Goal: Find specific page/section: Find specific page/section

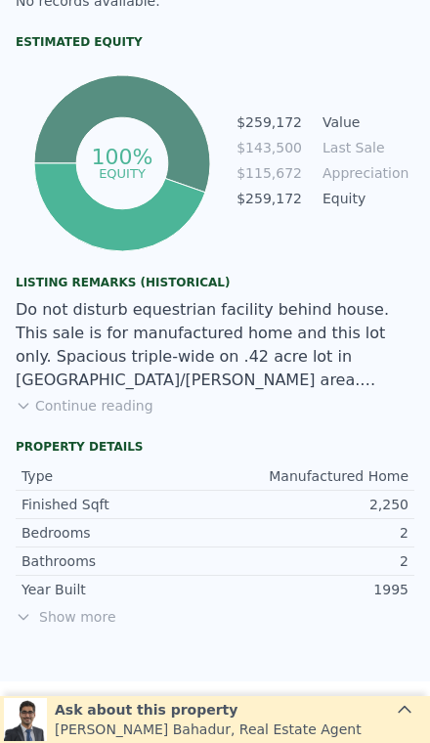
scroll to position [1079, 0]
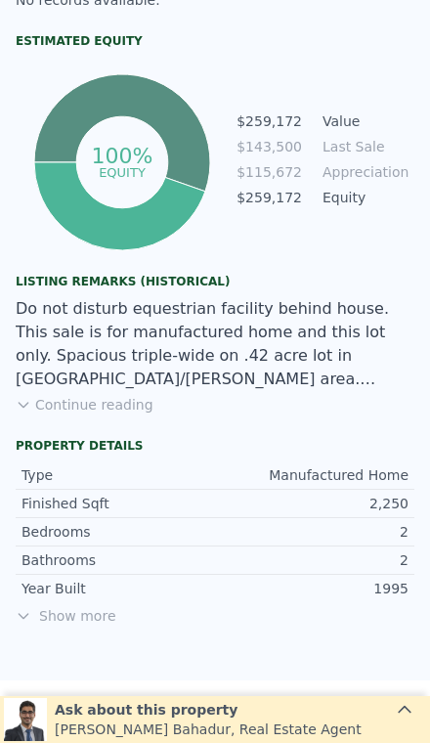
click at [80, 410] on button "Continue reading" at bounding box center [85, 405] width 138 height 20
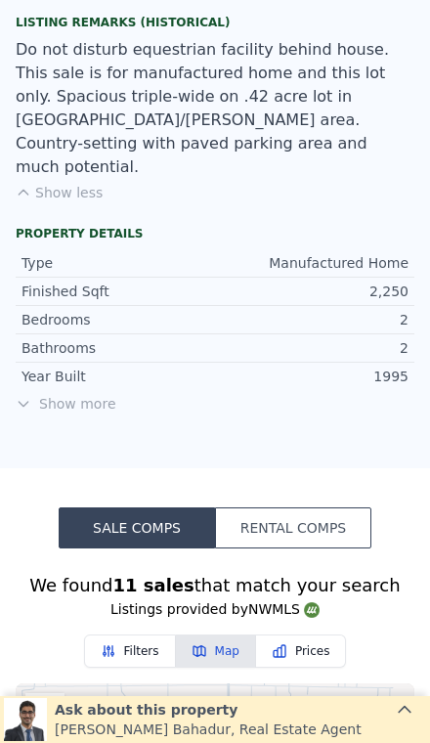
click at [74, 394] on span "Show more" at bounding box center [215, 404] width 399 height 20
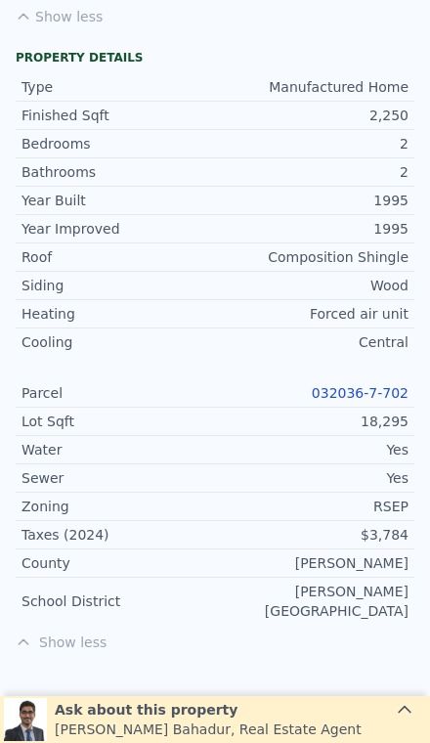
scroll to position [1540, 0]
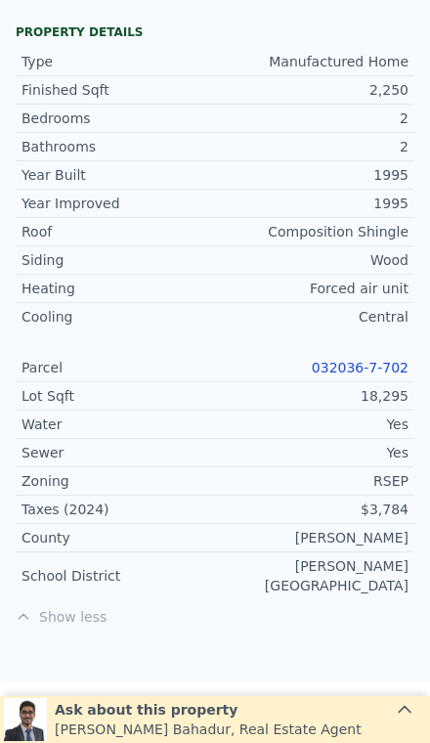
click at [324, 360] on link "032036-7-702" at bounding box center [360, 368] width 97 height 16
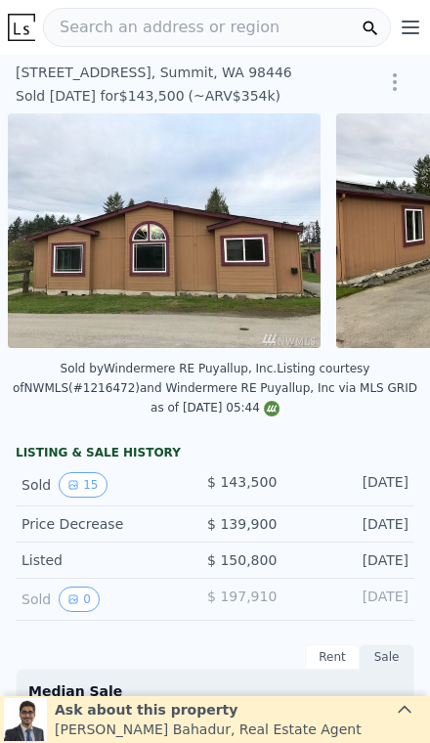
scroll to position [0, 0]
click at [97, 37] on span "Search an address or region" at bounding box center [162, 27] width 236 height 23
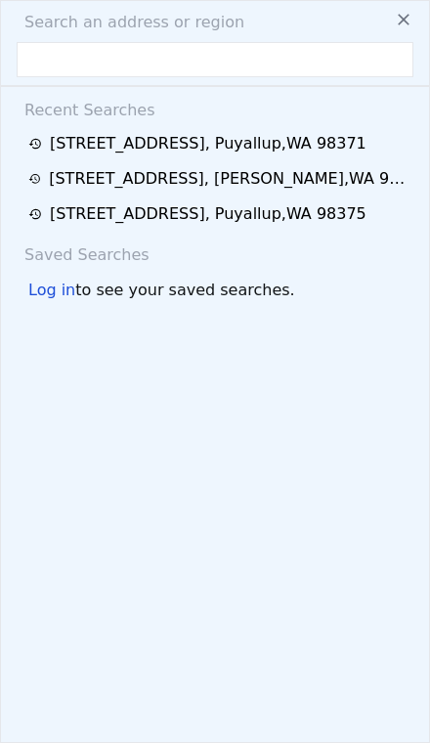
click at [22, 56] on input "text" at bounding box center [215, 59] width 397 height 35
type input "[STREET_ADDRESS]"
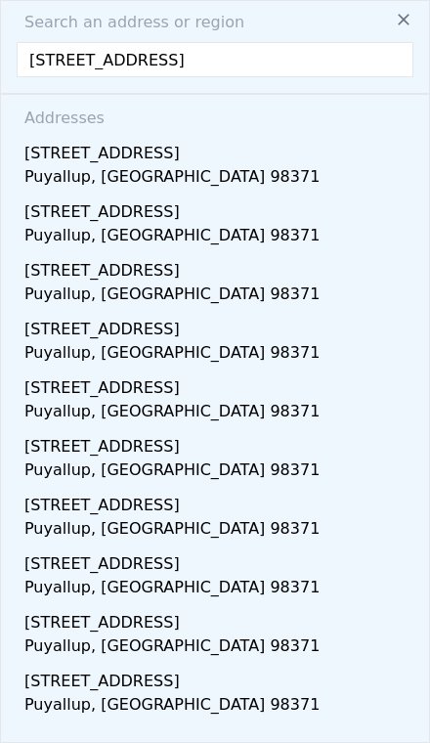
click at [43, 187] on div "Puyallup, [GEOGRAPHIC_DATA] 98371" at bounding box center [218, 178] width 389 height 27
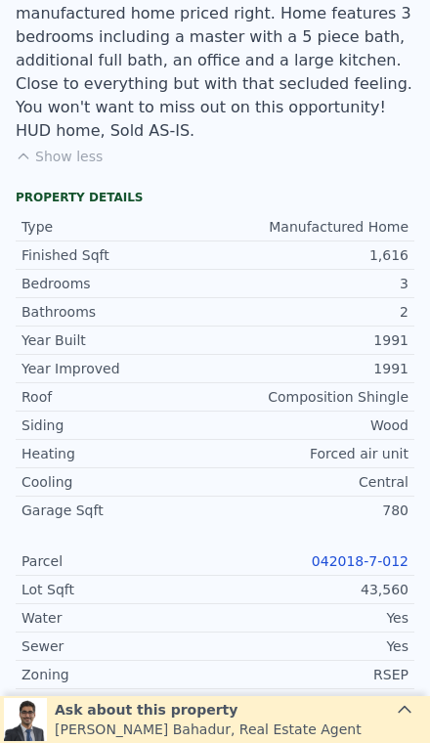
scroll to position [1218, 0]
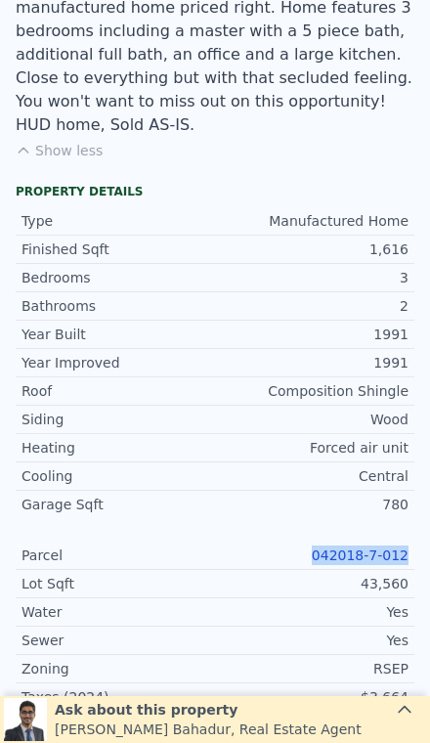
copy link "042018-7-012"
click at [253, 631] on div "Yes" at bounding box center [312, 641] width 194 height 20
click at [362, 547] on link "042018-7-012" at bounding box center [360, 555] width 97 height 16
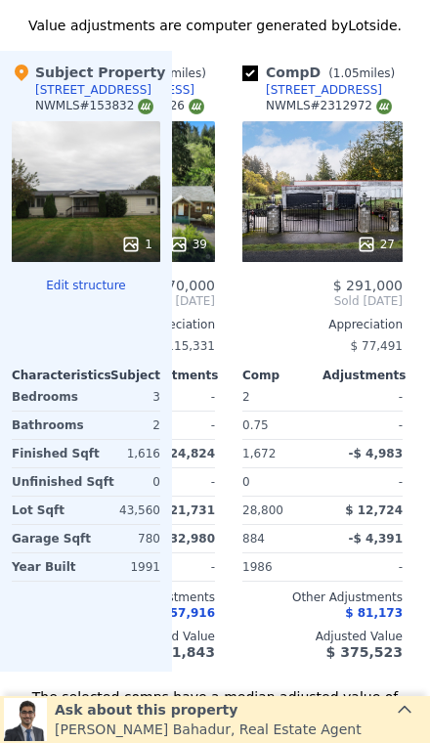
scroll to position [2093, 0]
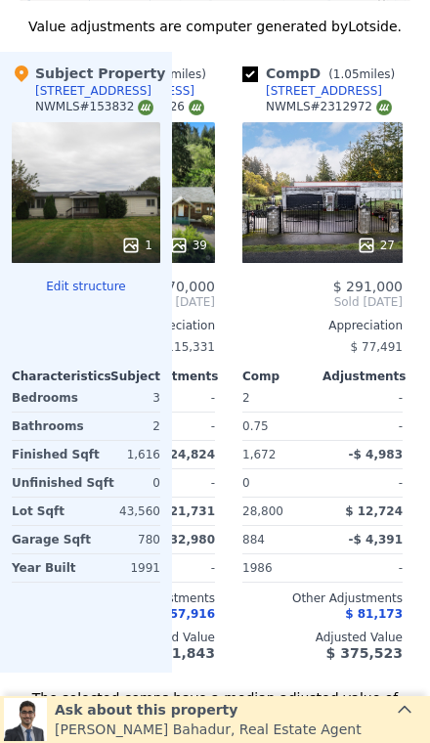
click at [307, 209] on div "27" at bounding box center [322, 192] width 160 height 141
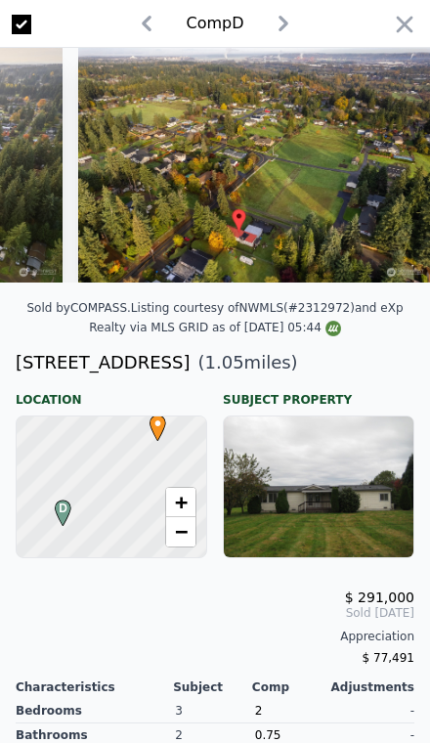
scroll to position [0, 8490]
click at [414, 28] on icon "button" at bounding box center [404, 24] width 27 height 27
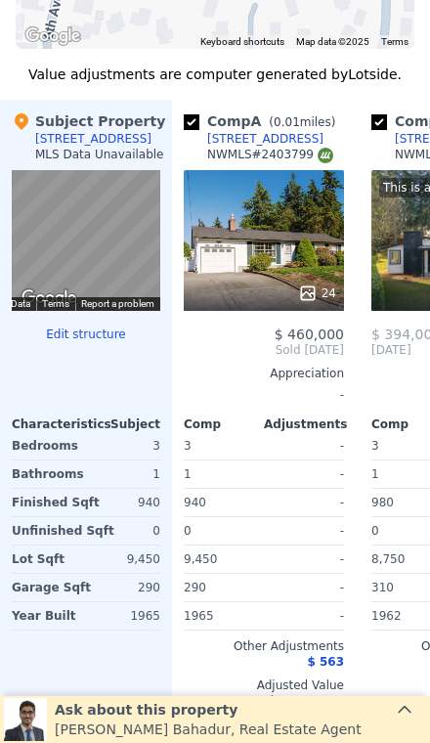
scroll to position [1904, 0]
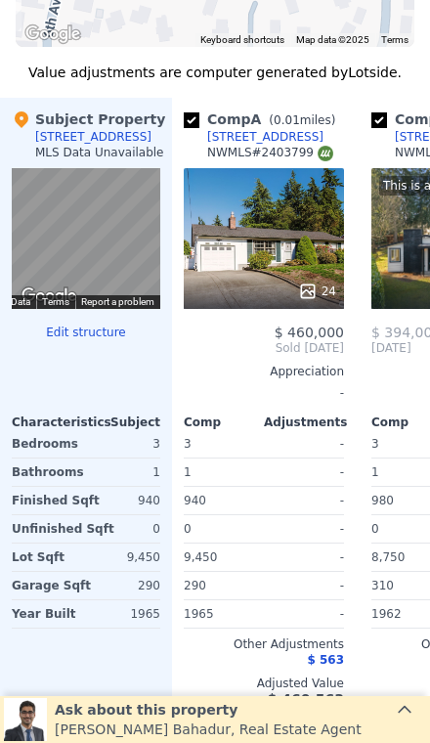
click at [287, 241] on div "24" at bounding box center [264, 238] width 160 height 141
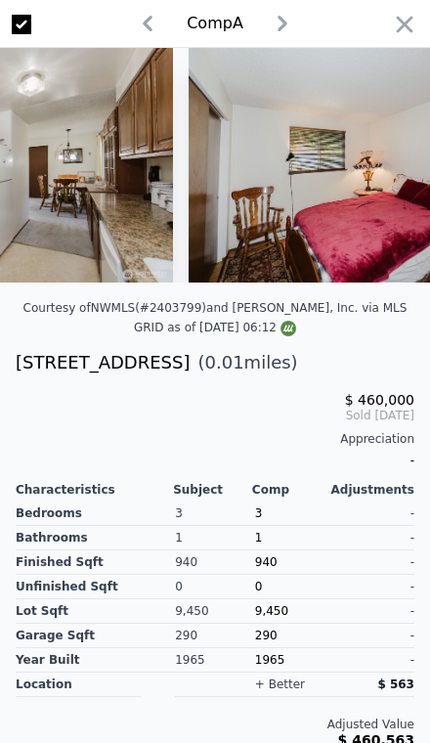
scroll to position [0, 2134]
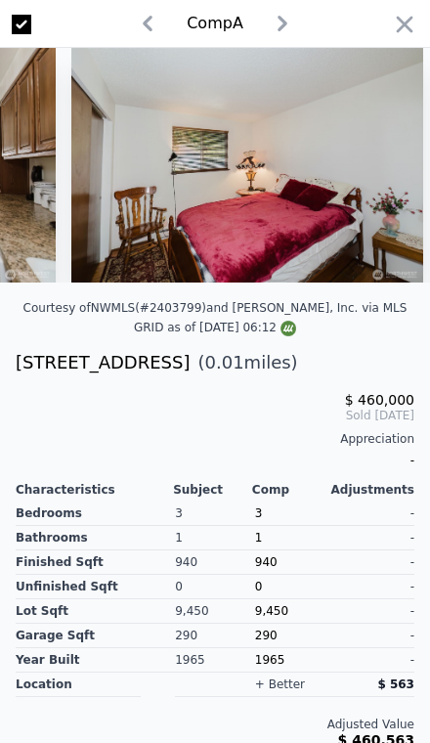
click at [403, 23] on icon "button" at bounding box center [405, 24] width 17 height 17
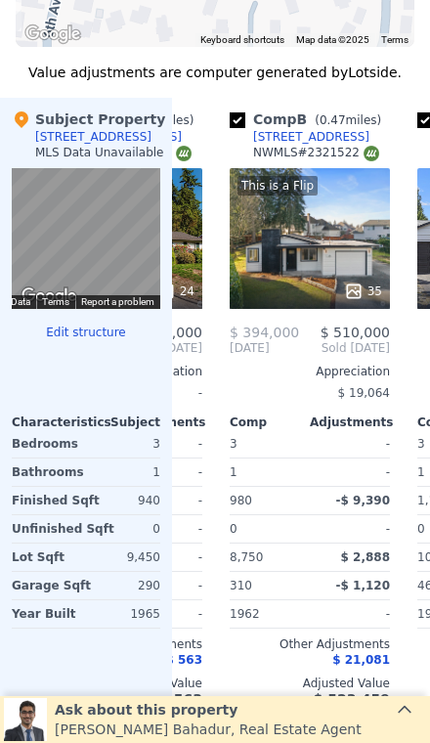
scroll to position [0, 144]
